Goal: Task Accomplishment & Management: Complete application form

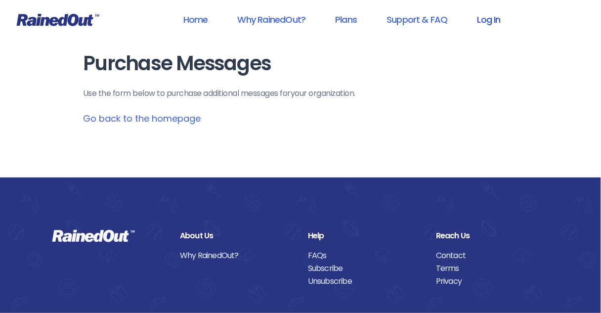
click at [493, 22] on link "Log In" at bounding box center [489, 19] width 49 height 22
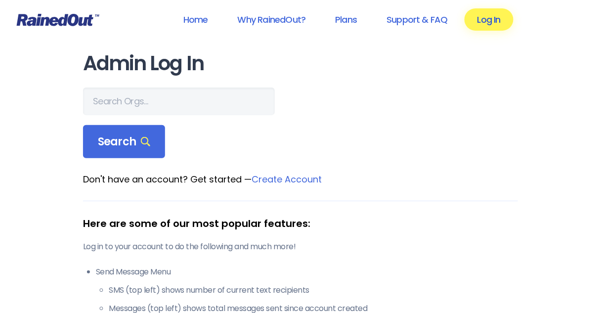
click at [491, 21] on link "Log In" at bounding box center [489, 19] width 49 height 22
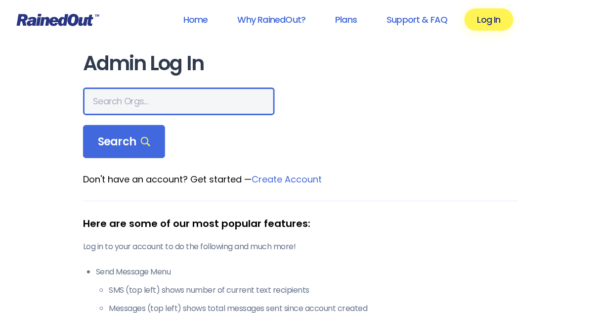
click at [109, 102] on input "text" at bounding box center [179, 102] width 192 height 28
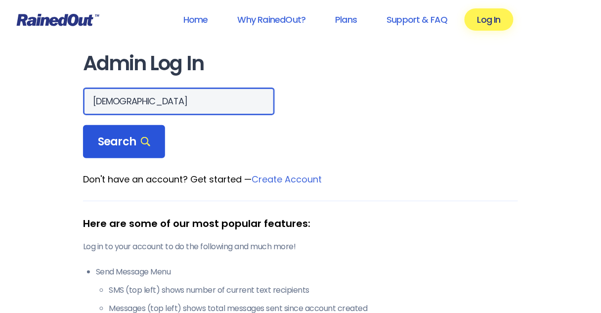
type input "[DEMOGRAPHIC_DATA]"
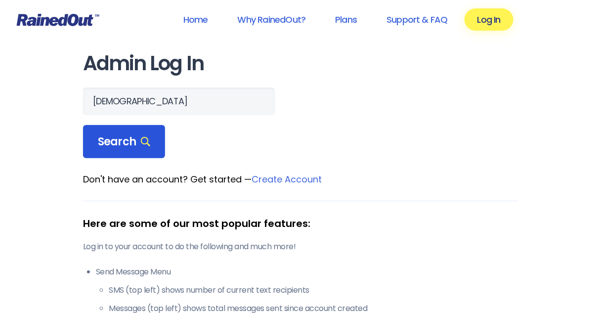
click at [130, 140] on span "Search" at bounding box center [124, 142] width 52 height 14
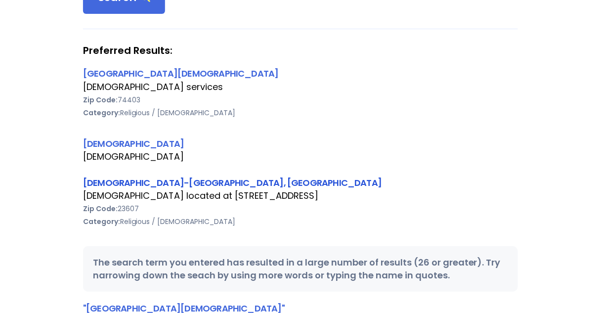
scroll to position [158, 0]
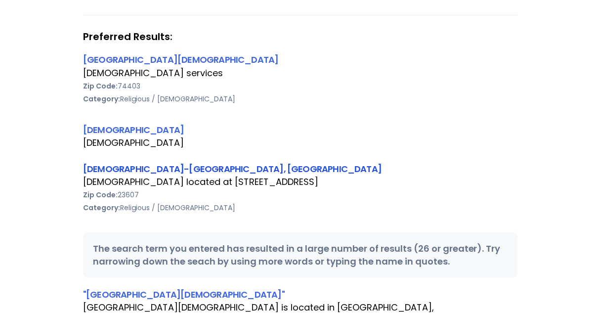
click at [220, 168] on link "[DEMOGRAPHIC_DATA]-[GEOGRAPHIC_DATA], [GEOGRAPHIC_DATA]" at bounding box center [232, 169] width 299 height 12
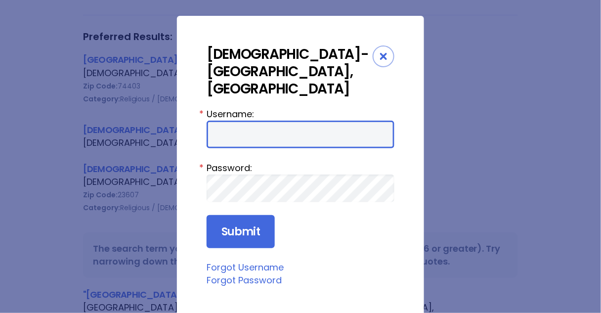
type input "Preston954"
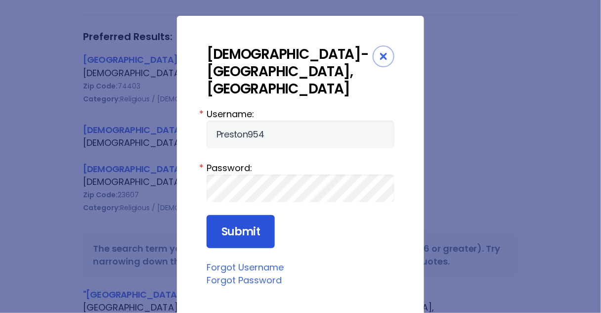
click at [244, 215] on input "Submit" at bounding box center [241, 232] width 68 height 34
